Goal: Transaction & Acquisition: Purchase product/service

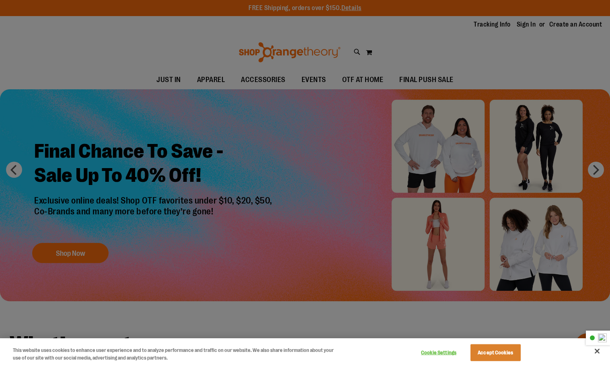
type input "**********"
click at [502, 350] on button "Accept Cookies" at bounding box center [495, 352] width 50 height 17
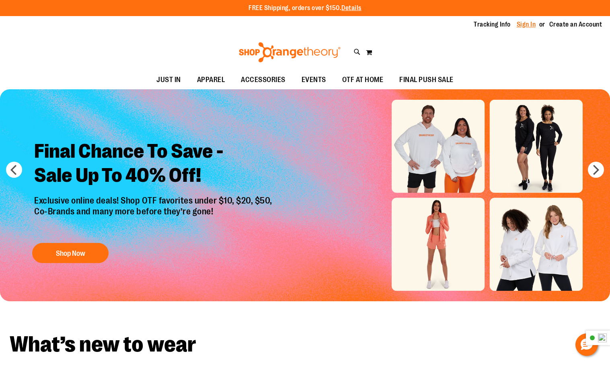
click at [528, 25] on link "Sign In" at bounding box center [525, 24] width 19 height 9
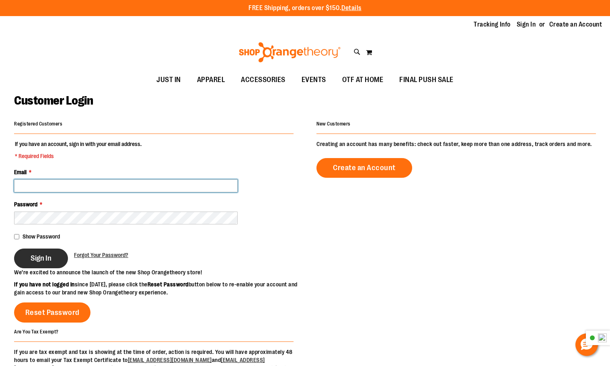
type input "**********"
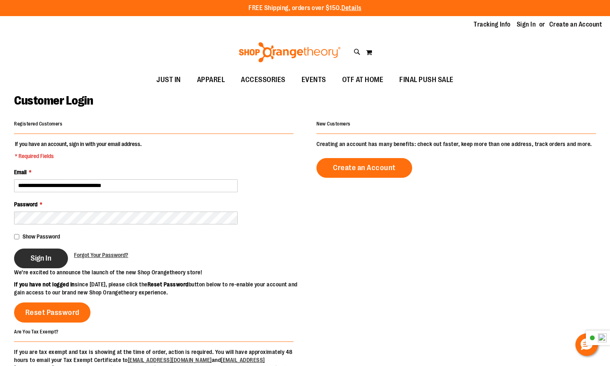
type input "**********"
click at [39, 256] on span "Sign In" at bounding box center [41, 258] width 21 height 9
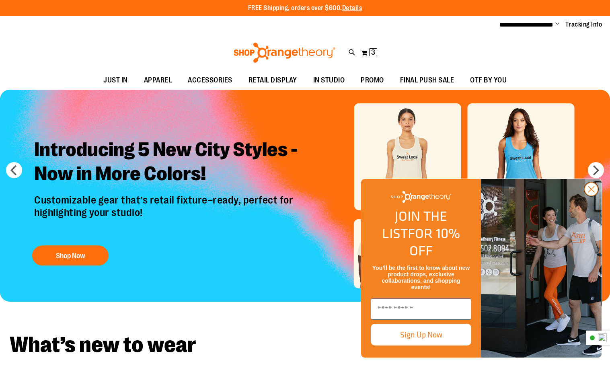
type input "**********"
click at [589, 196] on circle "Close dialog" at bounding box center [590, 188] width 13 height 13
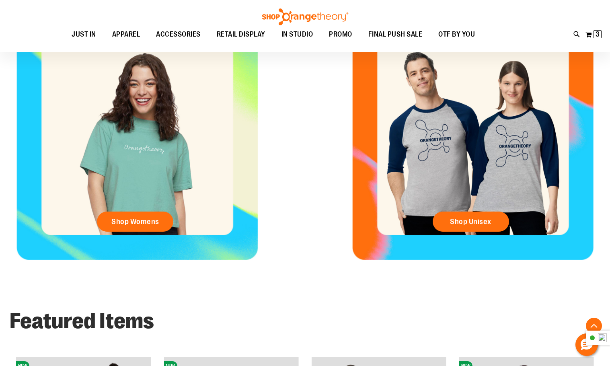
scroll to position [348, 0]
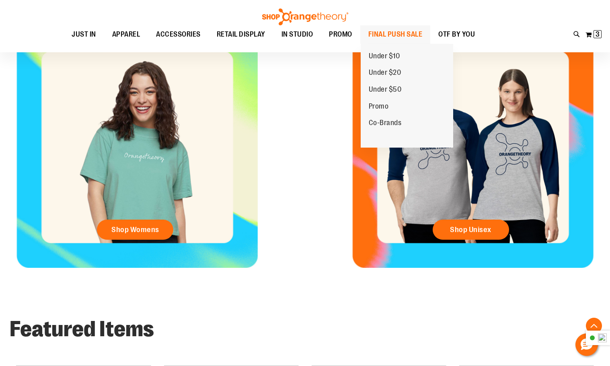
click at [391, 37] on span "FINAL PUSH SALE" at bounding box center [395, 34] width 54 height 18
click at [392, 33] on span "FINAL PUSH SALE" at bounding box center [395, 34] width 54 height 18
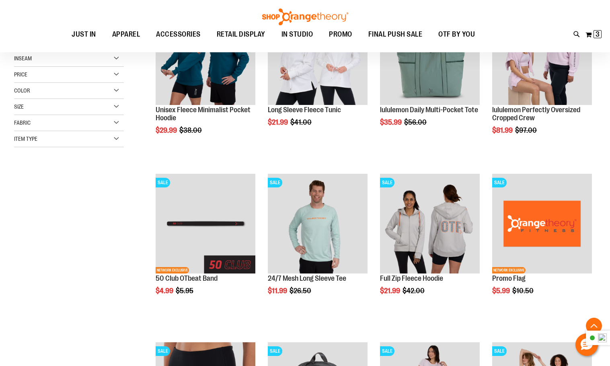
scroll to position [160, 0]
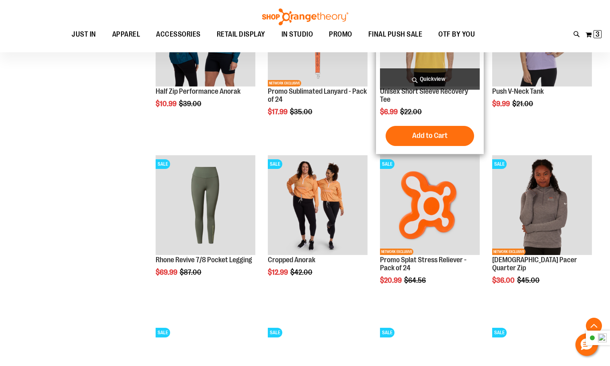
scroll to position [683, 0]
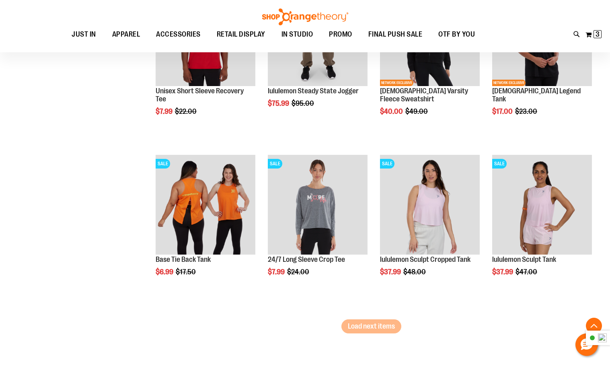
scroll to position [1366, 0]
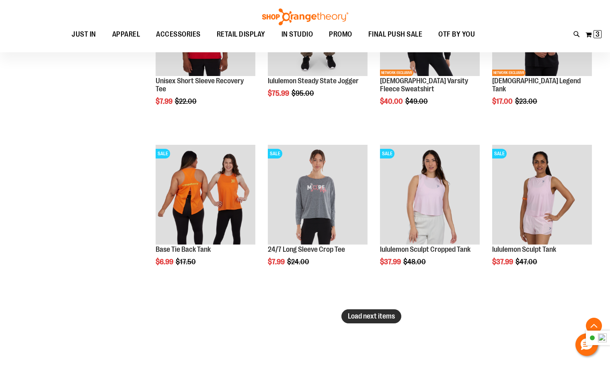
type input "**********"
click at [370, 315] on span "Load next items" at bounding box center [371, 316] width 47 height 8
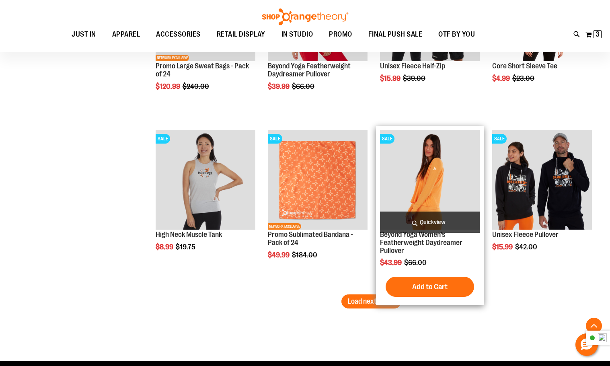
scroll to position [1889, 0]
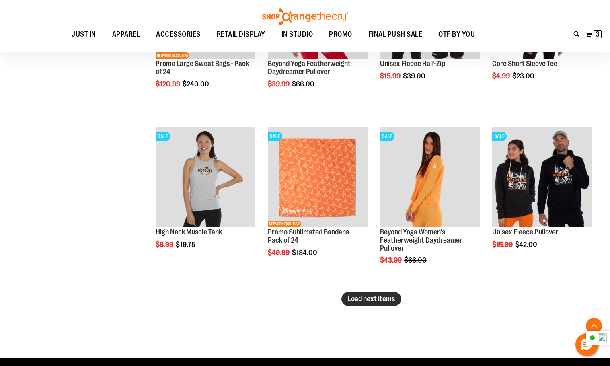
click at [349, 299] on span "Load next items" at bounding box center [371, 299] width 47 height 8
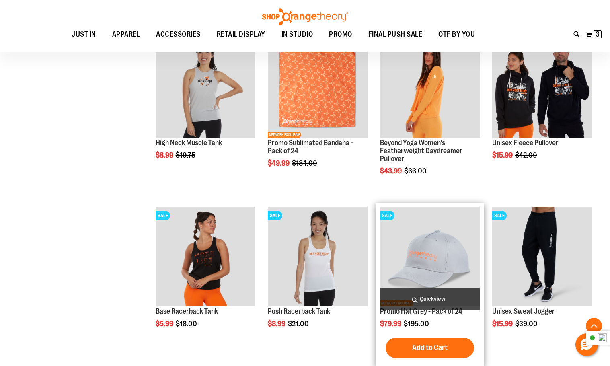
scroll to position [2049, 0]
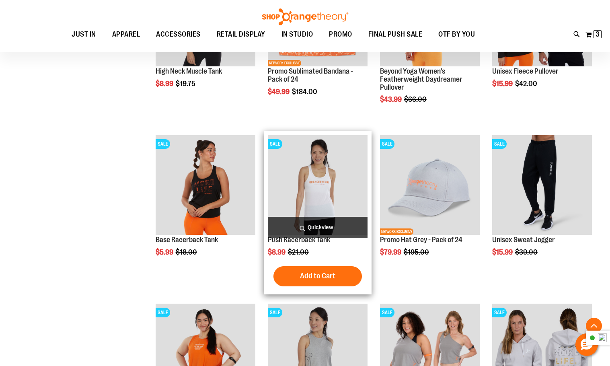
click at [315, 189] on img "product" at bounding box center [318, 185] width 100 height 100
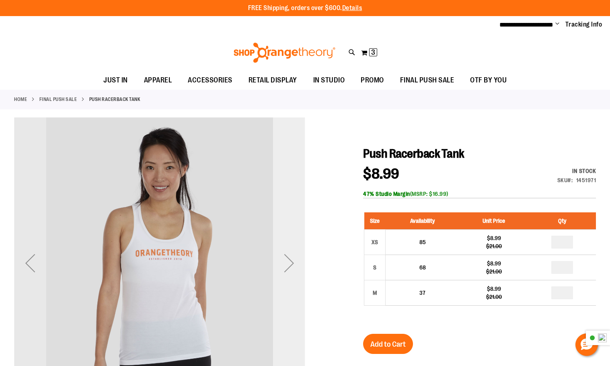
type input "**********"
click at [288, 263] on div "Next" at bounding box center [289, 263] width 32 height 32
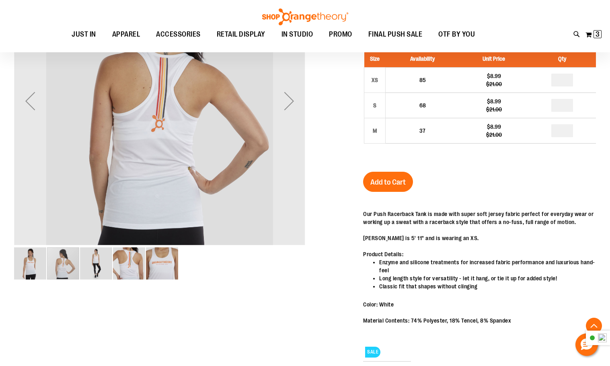
scroll to position [201, 0]
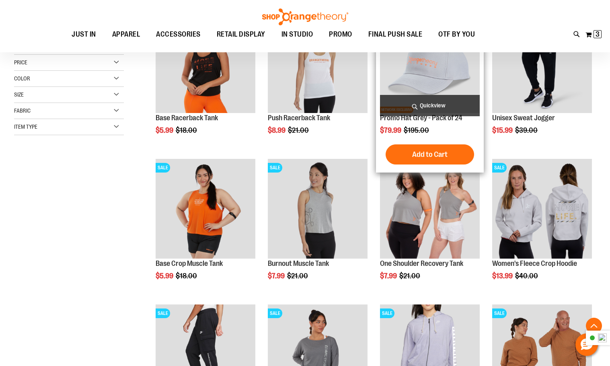
scroll to position [201, 0]
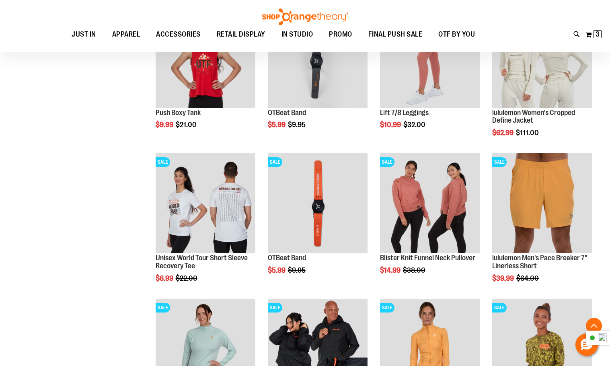
scroll to position [643, 0]
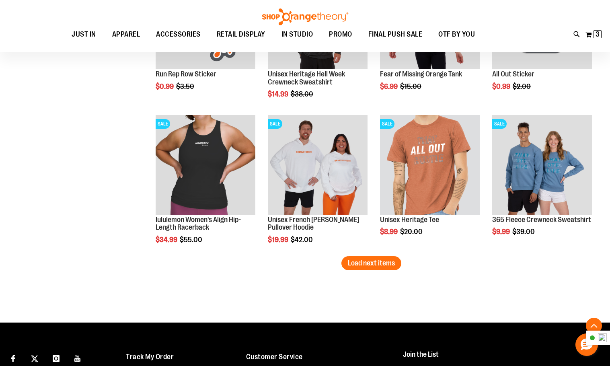
scroll to position [1245, 0]
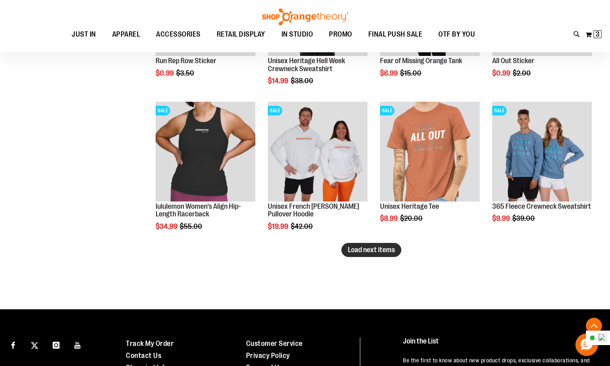
type input "**********"
click at [371, 250] on span "Load next items" at bounding box center [371, 250] width 47 height 8
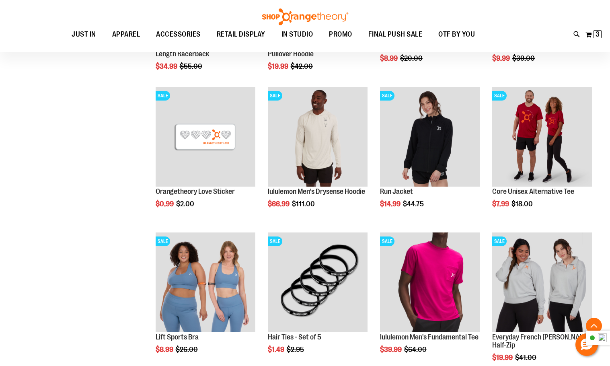
scroll to position [1406, 0]
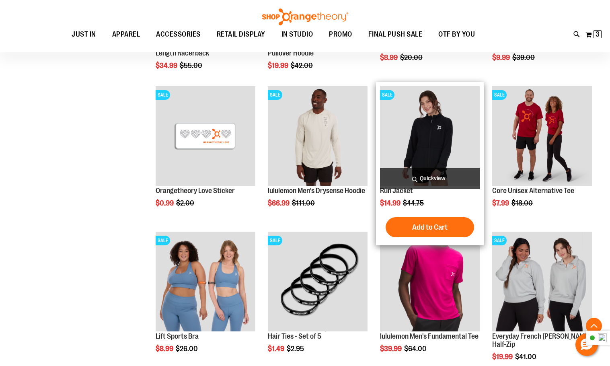
click at [446, 138] on img "product" at bounding box center [430, 136] width 100 height 100
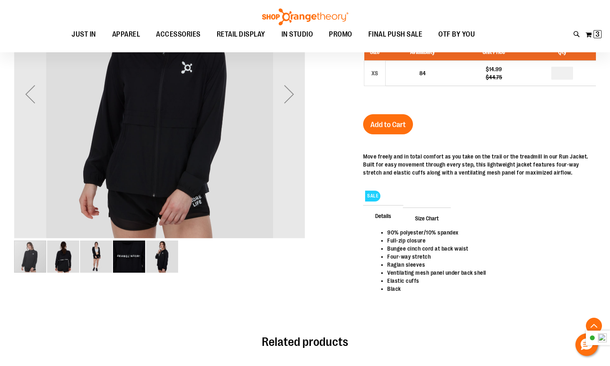
scroll to position [201, 0]
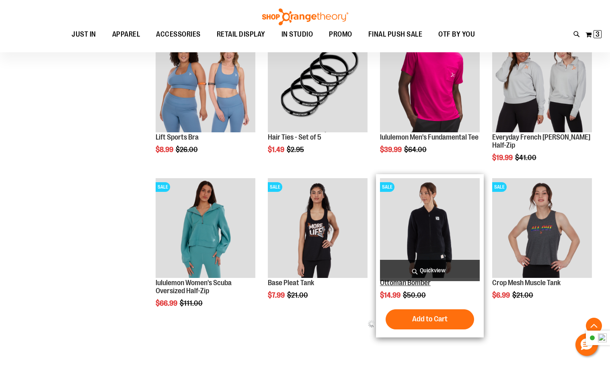
scroll to position [220, 0]
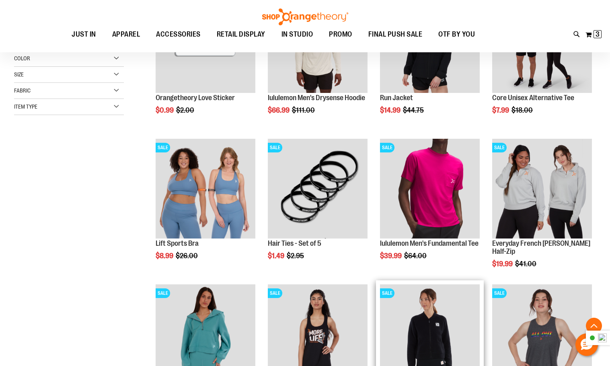
scroll to position [139, 0]
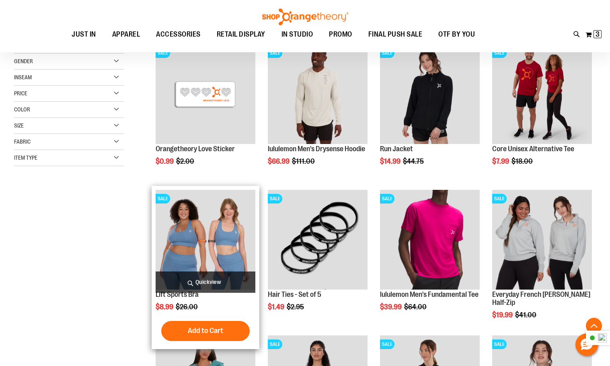
type input "**********"
click at [217, 232] on img "product" at bounding box center [206, 240] width 100 height 100
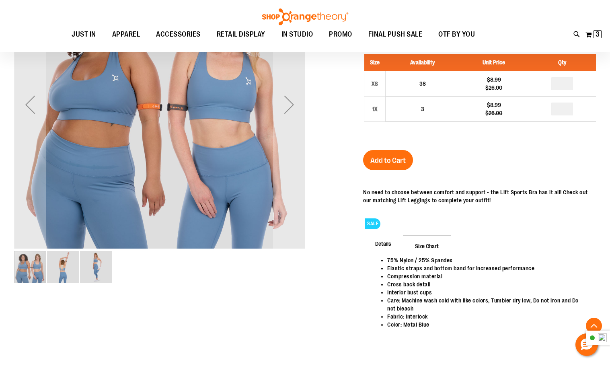
scroll to position [161, 0]
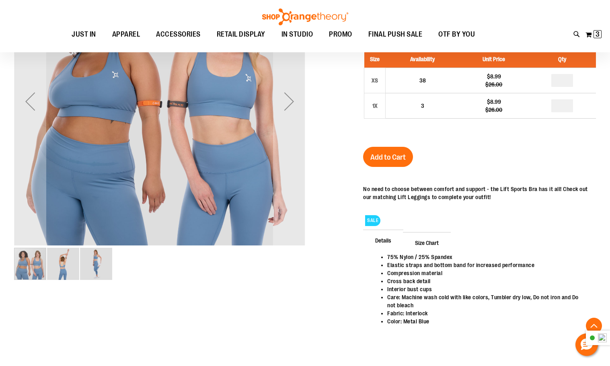
type input "**********"
click at [58, 263] on img "image 2 of 3" at bounding box center [63, 264] width 32 height 32
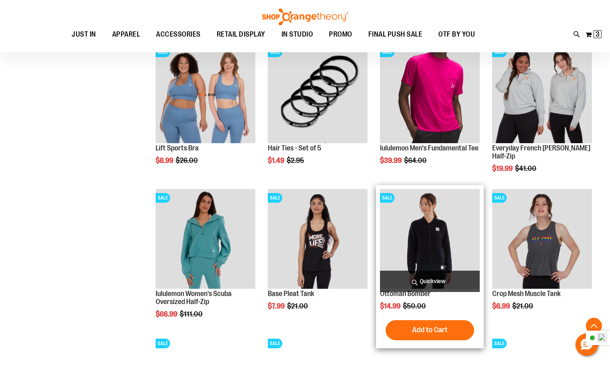
scroll to position [300, 0]
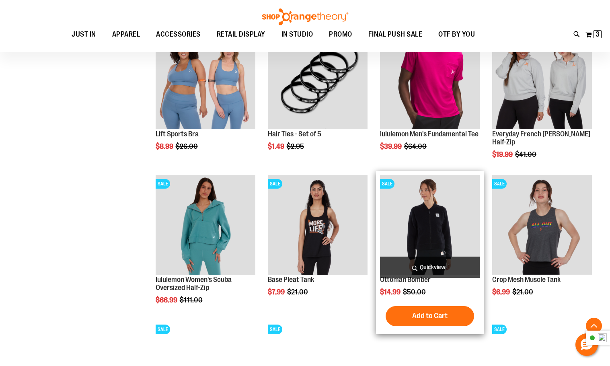
type input "**********"
click at [429, 226] on img "product" at bounding box center [430, 225] width 100 height 100
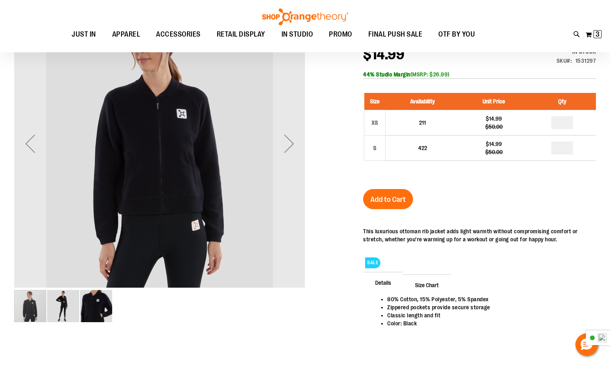
scroll to position [120, 0]
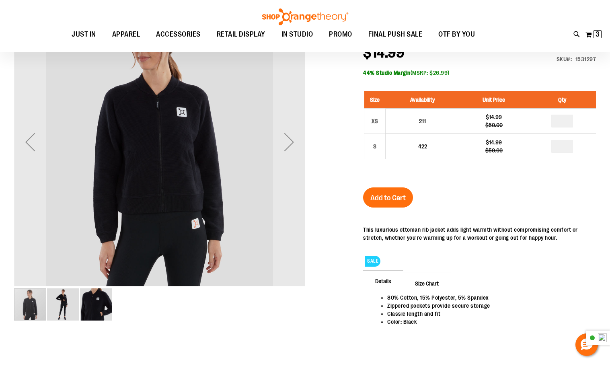
type input "**********"
click at [56, 299] on img "image 2 of 3" at bounding box center [63, 304] width 32 height 32
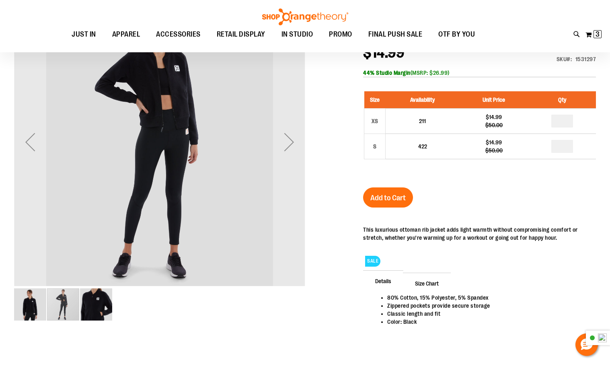
click at [94, 301] on img "image 3 of 3" at bounding box center [96, 304] width 32 height 32
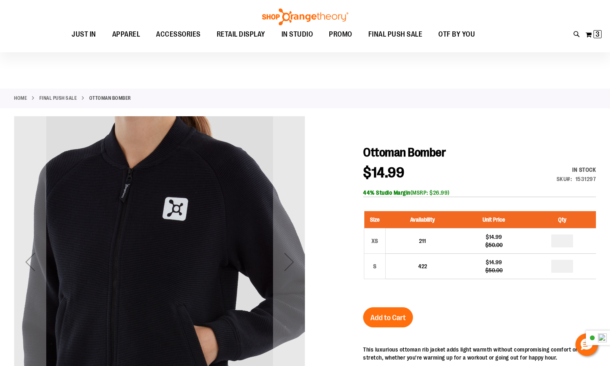
scroll to position [0, 0]
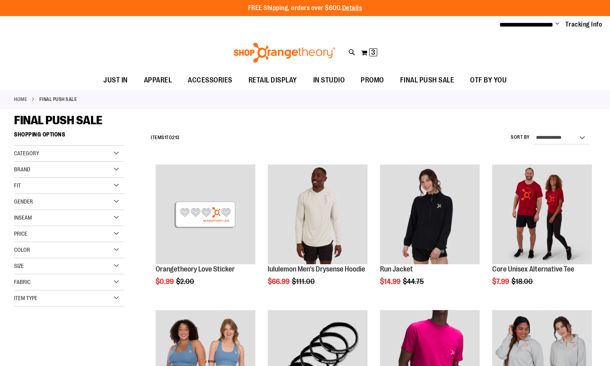
scroll to position [280, 0]
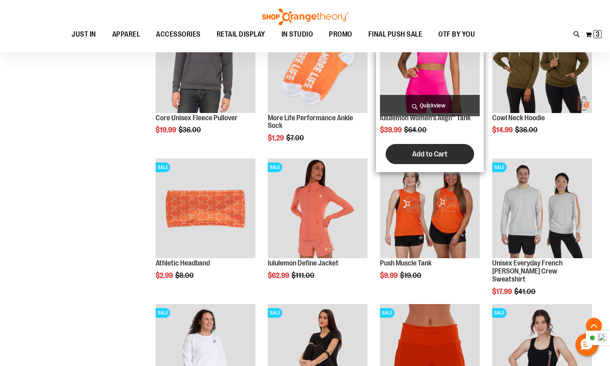
scroll to position [601, 0]
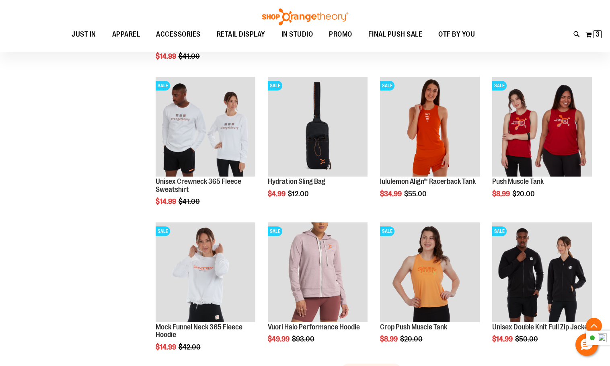
scroll to position [1124, 0]
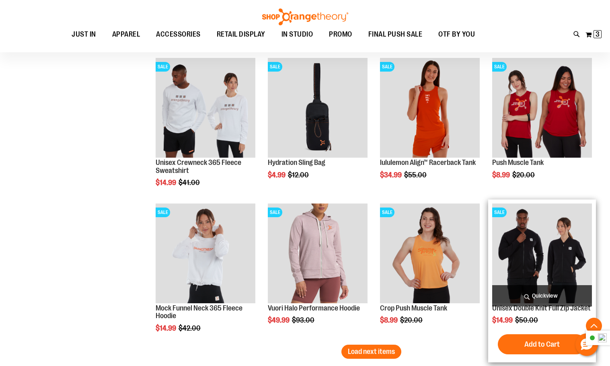
type input "**********"
click at [537, 237] on img "product" at bounding box center [542, 253] width 100 height 100
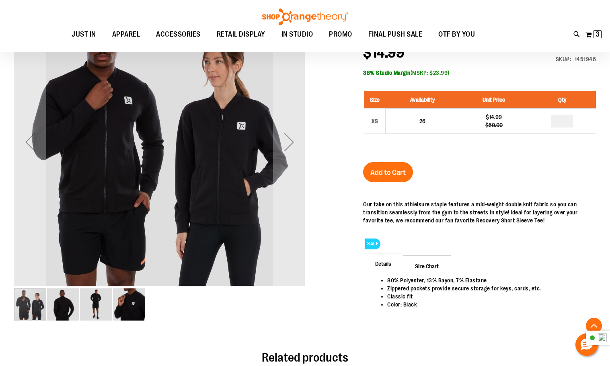
scroll to position [121, 0]
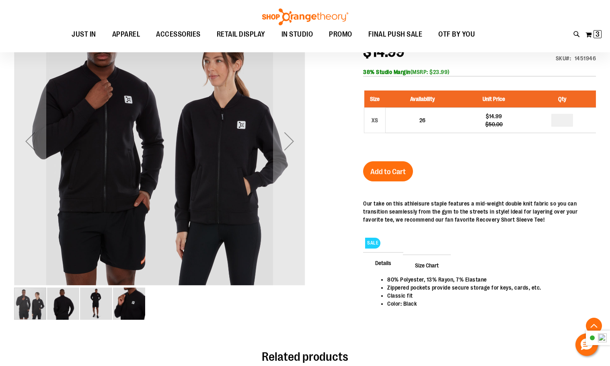
type input "**********"
click at [67, 304] on img "image 2 of 4" at bounding box center [63, 303] width 32 height 32
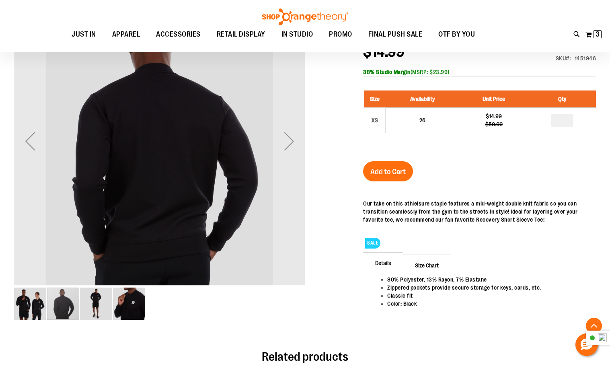
click at [101, 305] on img "image 3 of 4" at bounding box center [96, 303] width 32 height 32
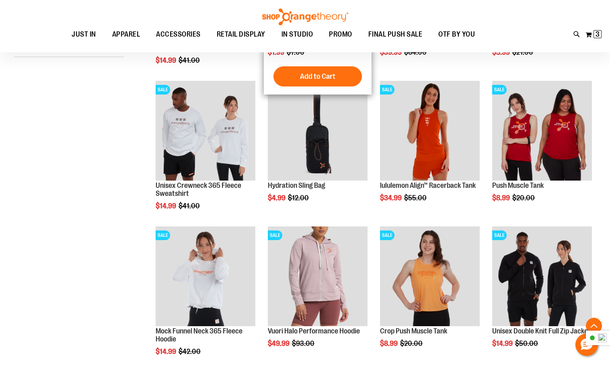
scroll to position [281, 0]
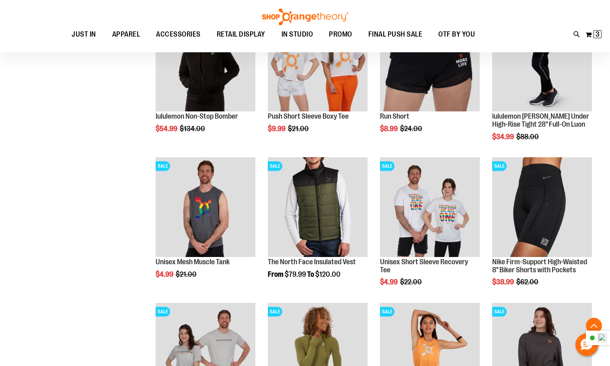
scroll to position [1004, 0]
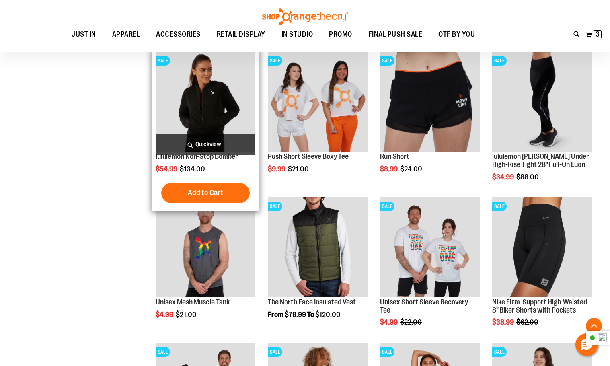
type input "**********"
click at [192, 116] on img "product" at bounding box center [206, 102] width 100 height 100
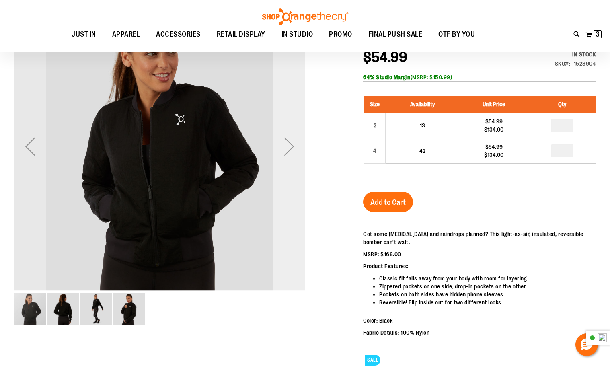
scroll to position [120, 0]
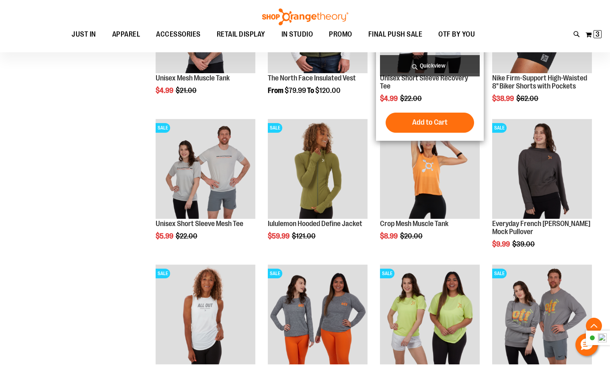
scroll to position [321, 0]
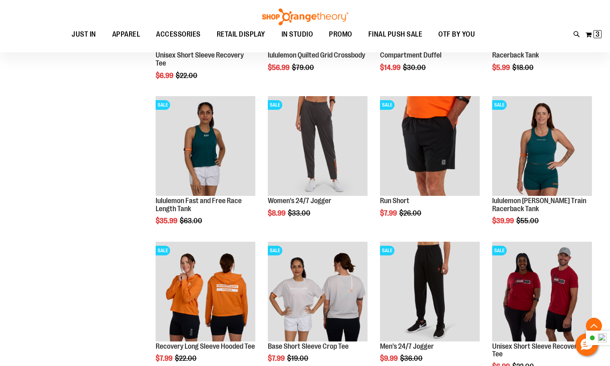
scroll to position [1004, 0]
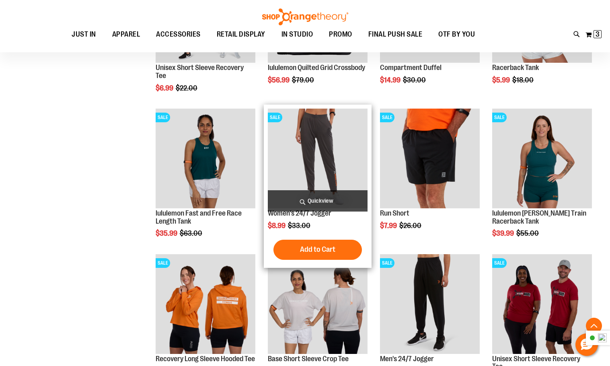
type input "**********"
click at [318, 141] on img "product" at bounding box center [318, 159] width 100 height 100
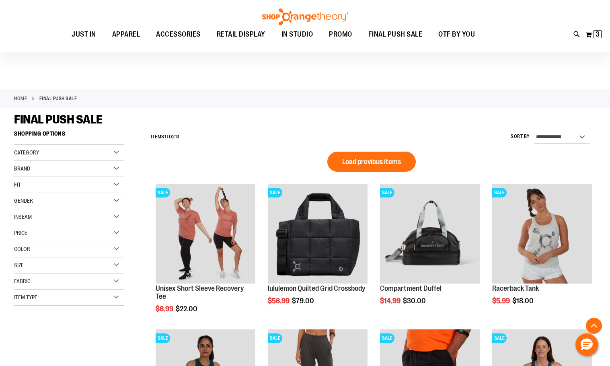
scroll to position [461, 0]
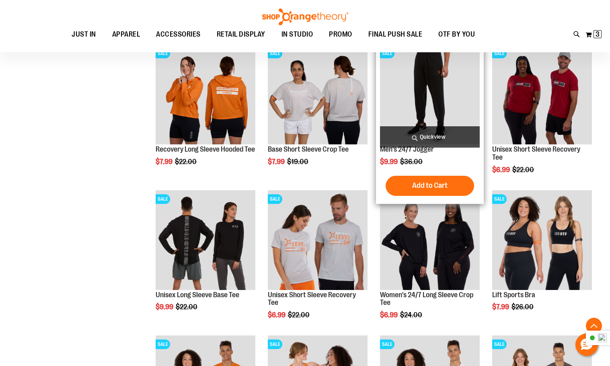
scroll to position [421, 0]
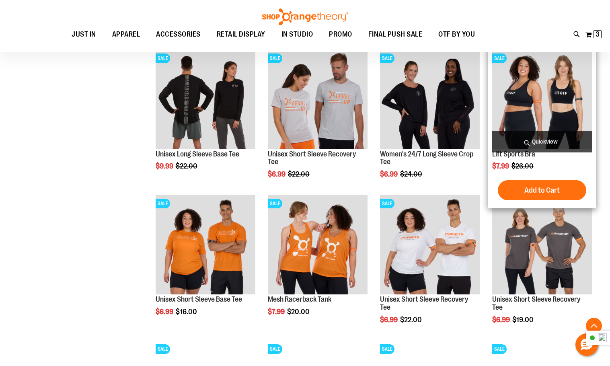
scroll to position [582, 0]
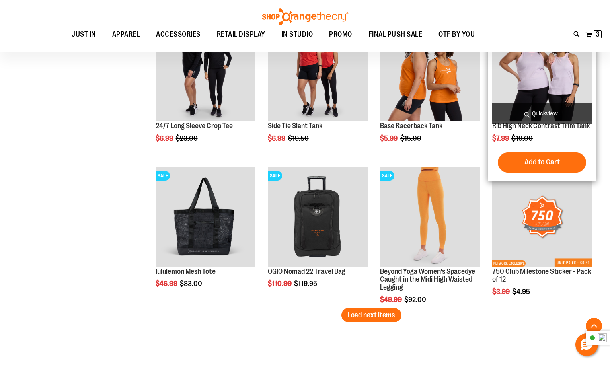
scroll to position [1184, 0]
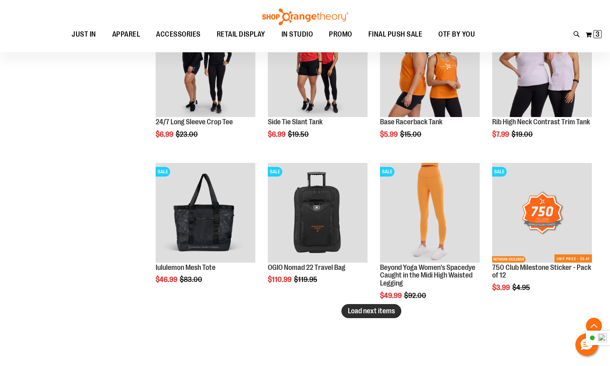
type input "**********"
click at [388, 309] on span "Load next items" at bounding box center [371, 311] width 47 height 8
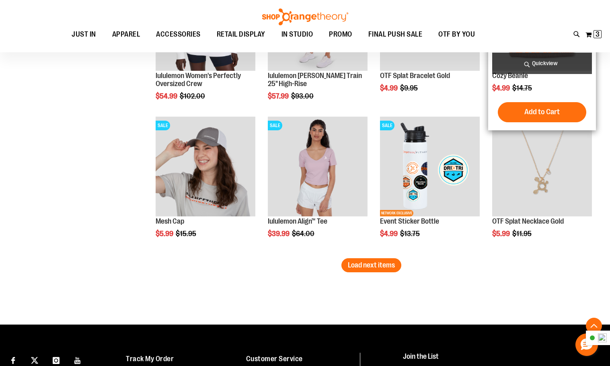
scroll to position [1707, 0]
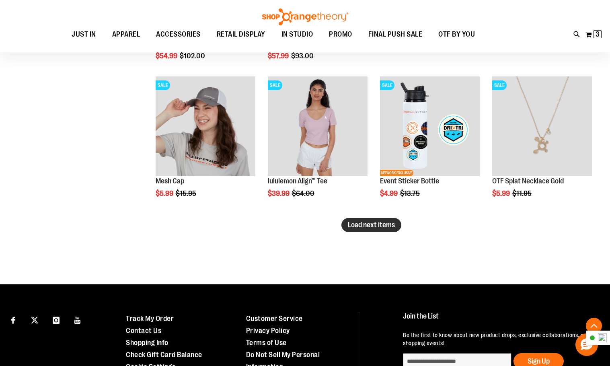
click at [363, 229] on button "Load next items" at bounding box center [371, 225] width 60 height 14
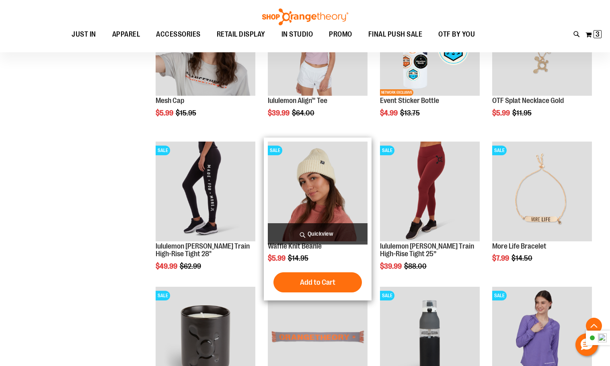
scroll to position [1586, 0]
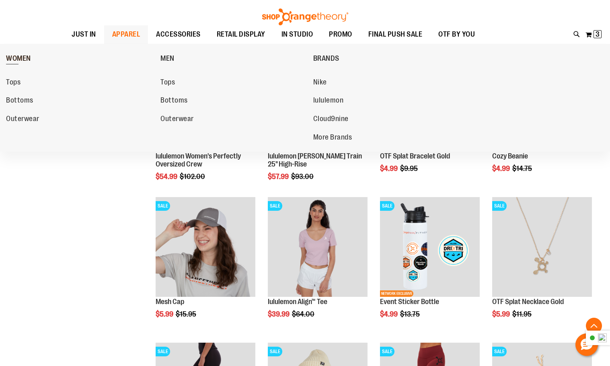
click at [18, 57] on span "WOMEN" at bounding box center [18, 59] width 25 height 10
click at [324, 100] on span "lululemon" at bounding box center [328, 101] width 31 height 10
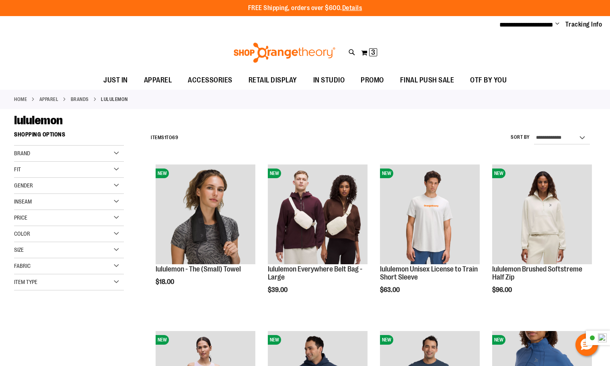
type input "**********"
click at [115, 184] on div "Gender" at bounding box center [69, 186] width 110 height 16
click at [19, 210] on link "Women 48 items" at bounding box center [64, 210] width 105 height 8
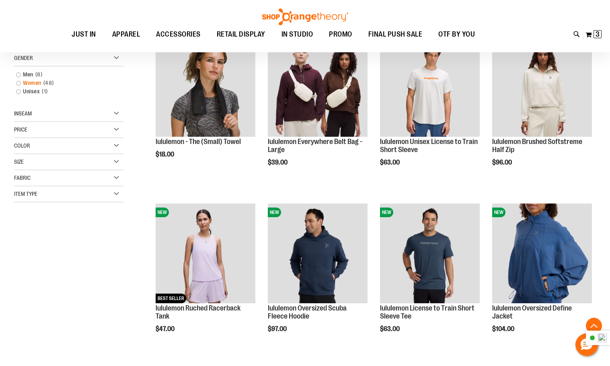
scroll to position [127, 0]
click at [19, 84] on link "Women 48 items" at bounding box center [64, 82] width 105 height 8
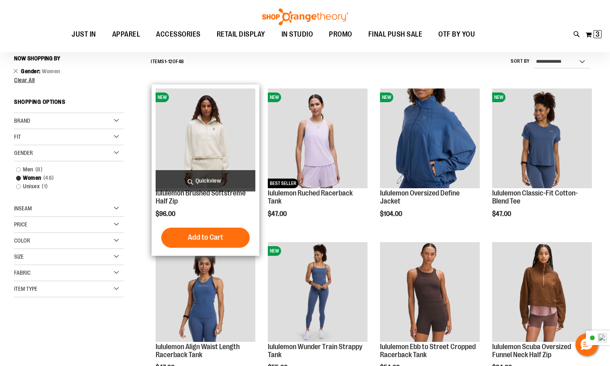
scroll to position [75, 0]
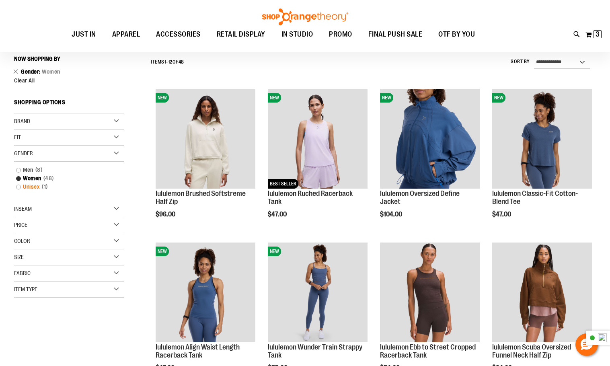
click at [18, 187] on link "Unisex 1 item" at bounding box center [64, 186] width 105 height 8
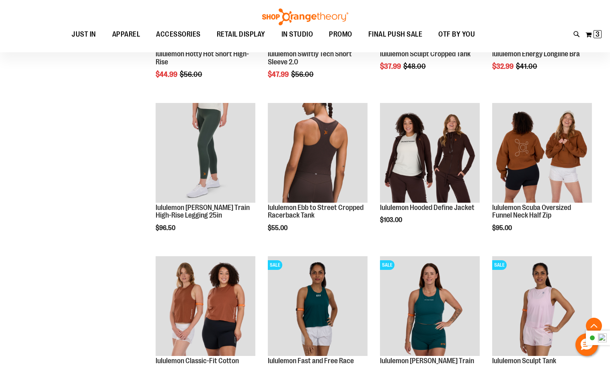
scroll to position [678, 0]
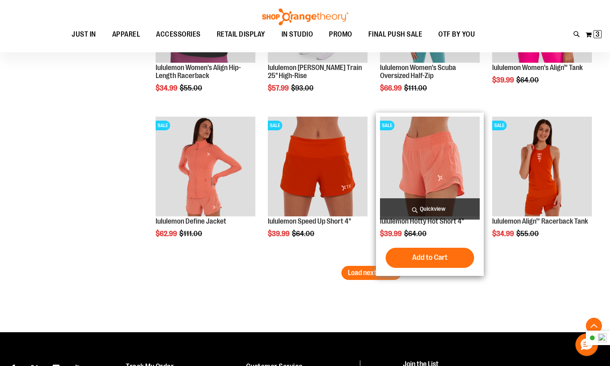
scroll to position [1321, 0]
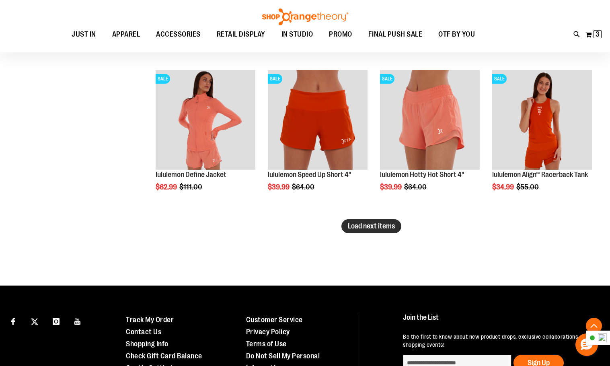
click at [365, 223] on span "Load next items" at bounding box center [371, 226] width 47 height 8
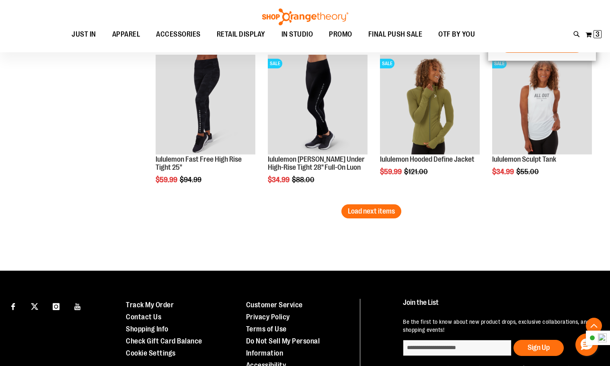
scroll to position [1803, 0]
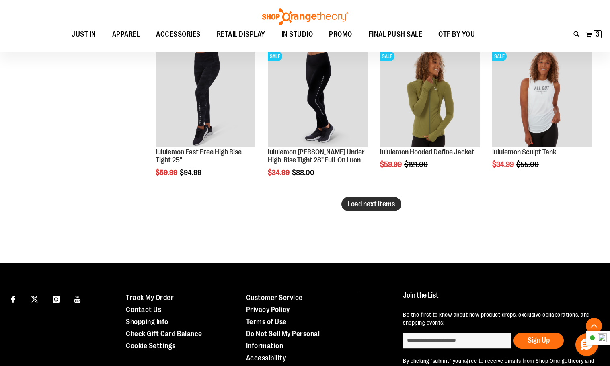
click at [381, 206] on span "Load next items" at bounding box center [371, 204] width 47 height 8
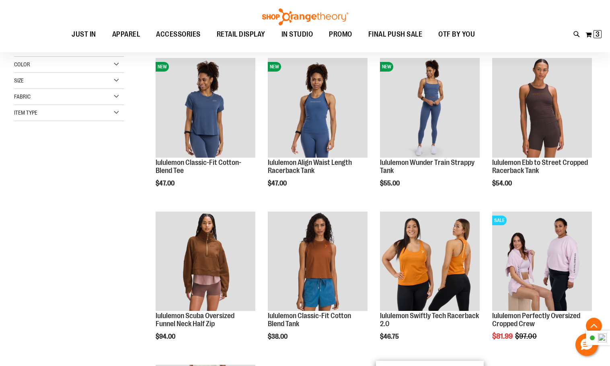
scroll to position [236, 0]
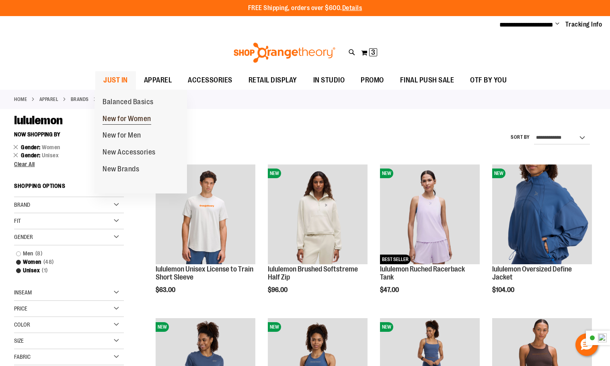
click at [127, 119] on span "New for Women" at bounding box center [126, 120] width 49 height 10
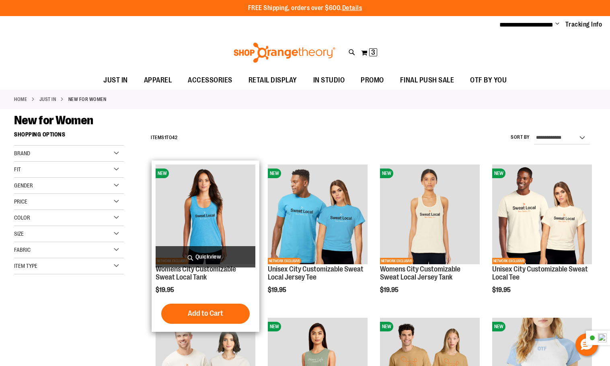
type input "**********"
click at [212, 222] on img "product" at bounding box center [206, 214] width 100 height 100
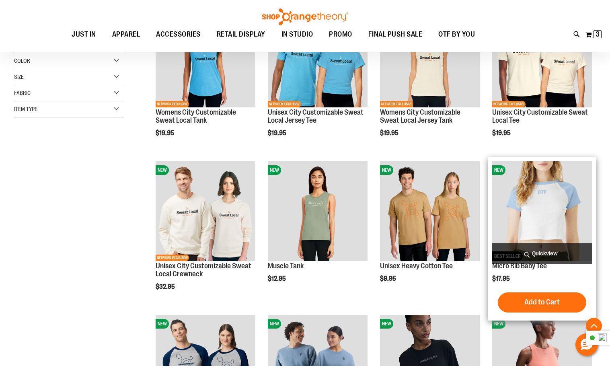
scroll to position [201, 0]
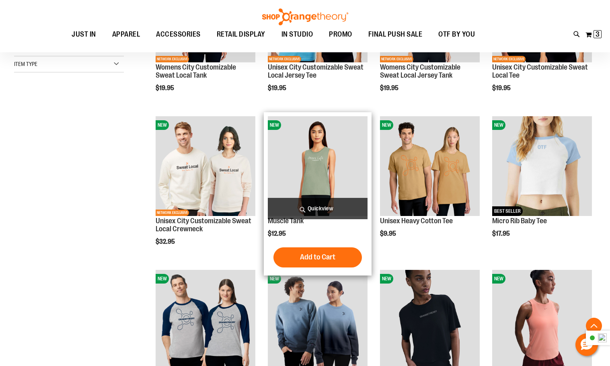
type input "**********"
click at [319, 174] on img "product" at bounding box center [318, 166] width 100 height 100
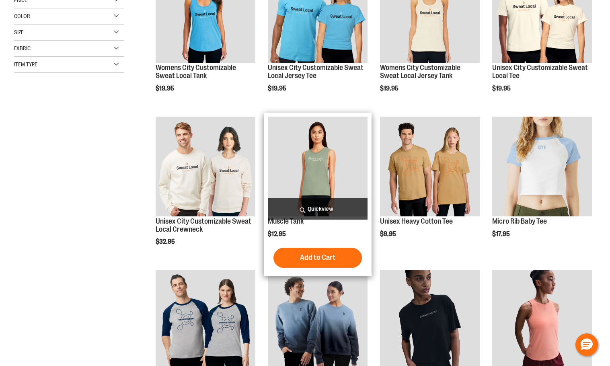
scroll to position [201, 0]
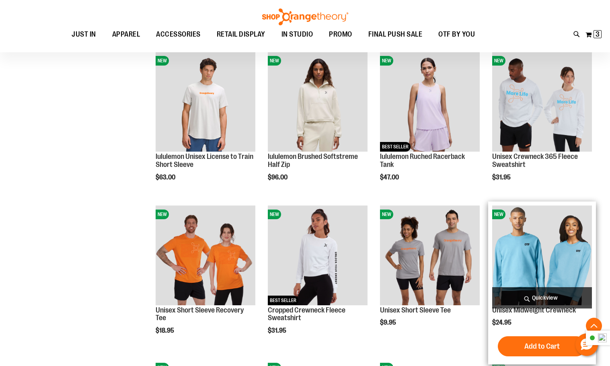
scroll to position [603, 0]
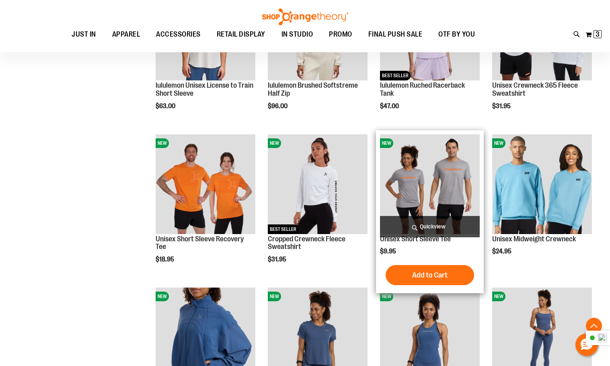
scroll to position [683, 0]
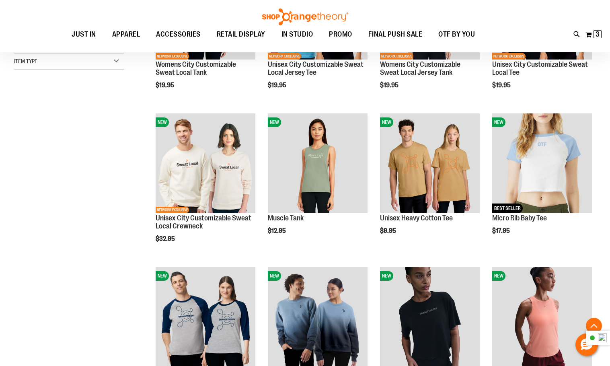
scroll to position [121, 0]
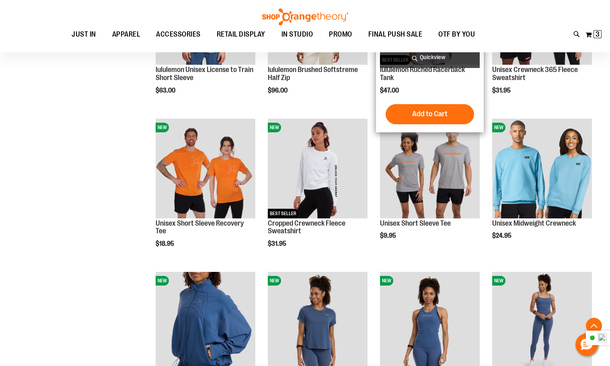
scroll to position [723, 0]
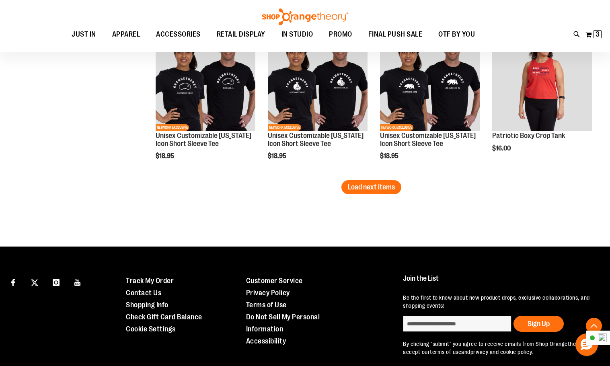
scroll to position [1366, 0]
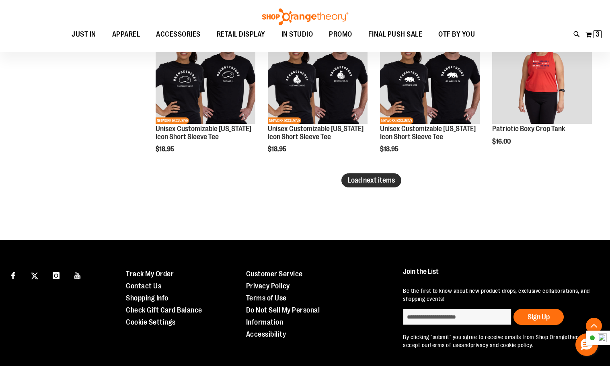
type input "**********"
click at [371, 178] on span "Load next items" at bounding box center [371, 180] width 47 height 8
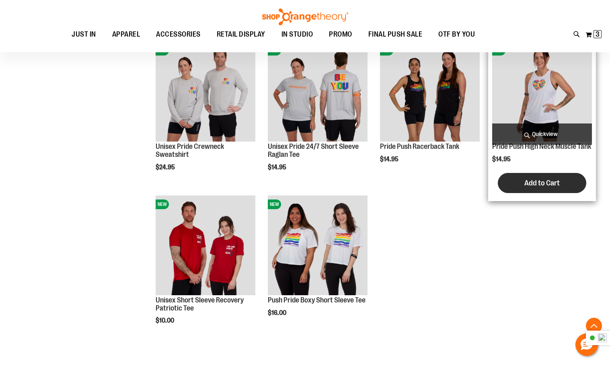
scroll to position [1527, 0]
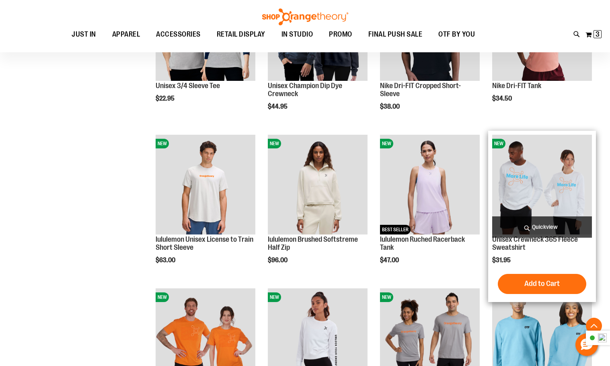
scroll to position [402, 0]
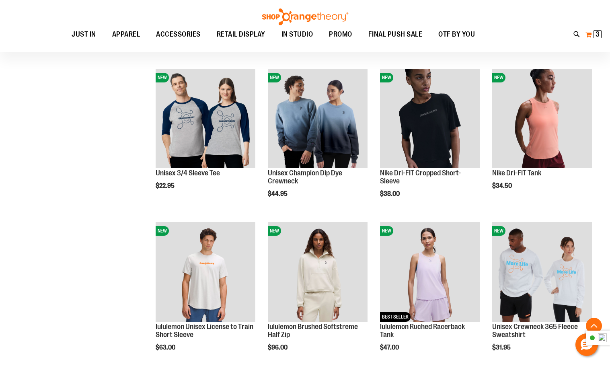
click at [598, 35] on span "3" at bounding box center [597, 34] width 4 height 8
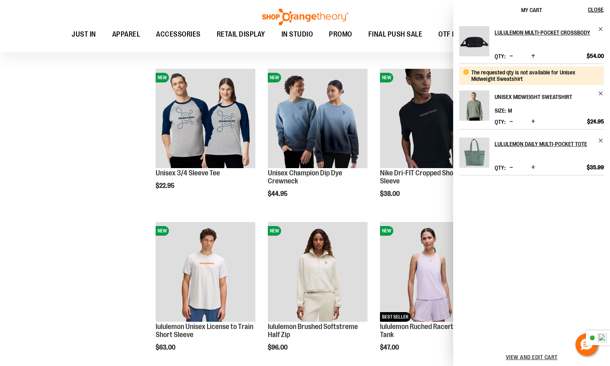
click at [522, 95] on h2 "Unisex Midweight Sweatshirt" at bounding box center [543, 96] width 98 height 13
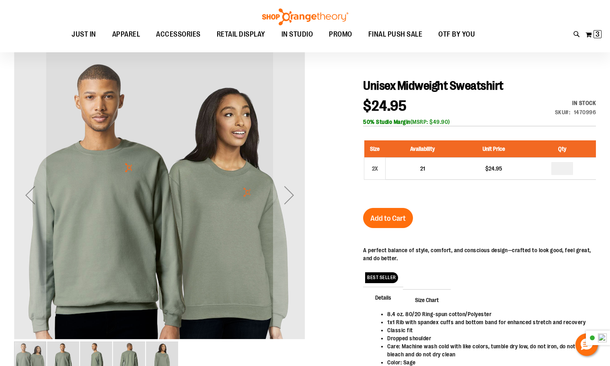
scroll to position [80, 0]
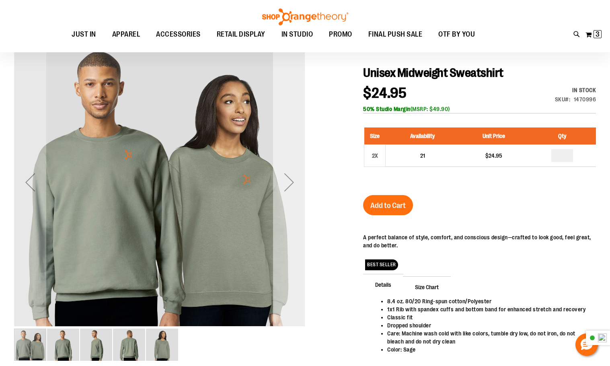
type input "**********"
click at [290, 180] on div "Next" at bounding box center [289, 182] width 32 height 32
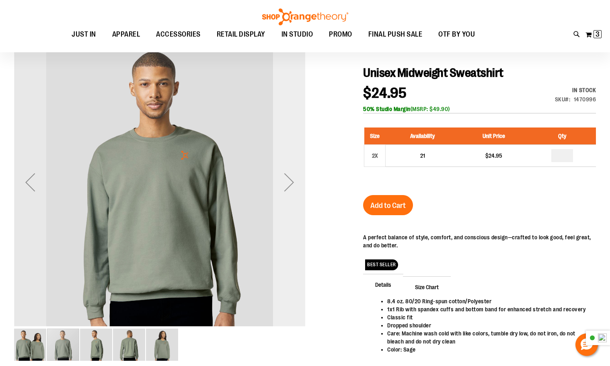
click at [290, 180] on div "Next" at bounding box center [289, 182] width 32 height 32
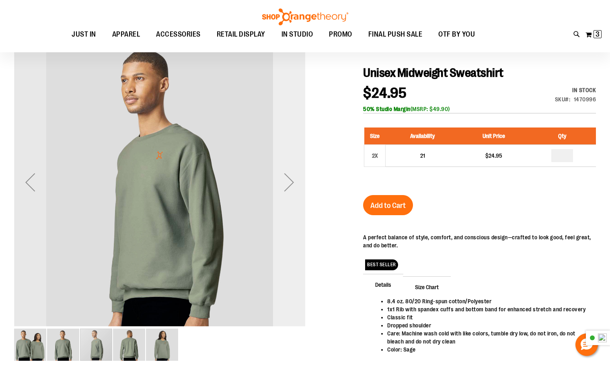
click at [290, 180] on div "Next" at bounding box center [289, 182] width 32 height 32
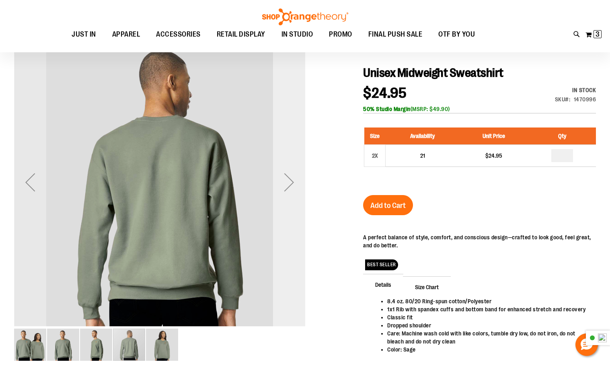
click at [290, 180] on div "Next" at bounding box center [289, 182] width 32 height 32
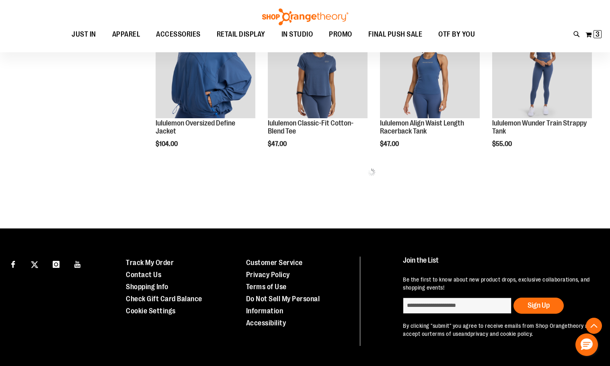
scroll to position [363, 0]
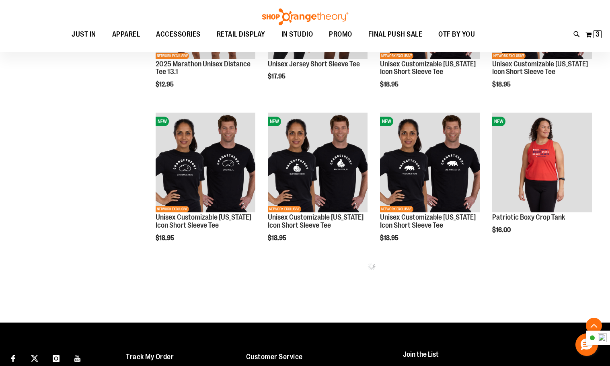
scroll to position [765, 0]
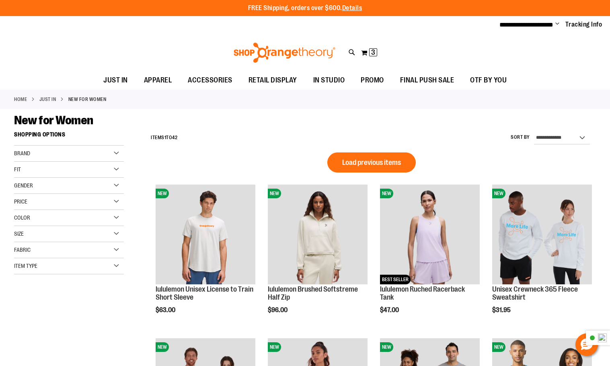
type input "**********"
click at [557, 23] on span "Change" at bounding box center [557, 24] width 4 height 8
click at [523, 55] on link "Sign Out" at bounding box center [528, 54] width 70 height 15
